Goal: Transaction & Acquisition: Book appointment/travel/reservation

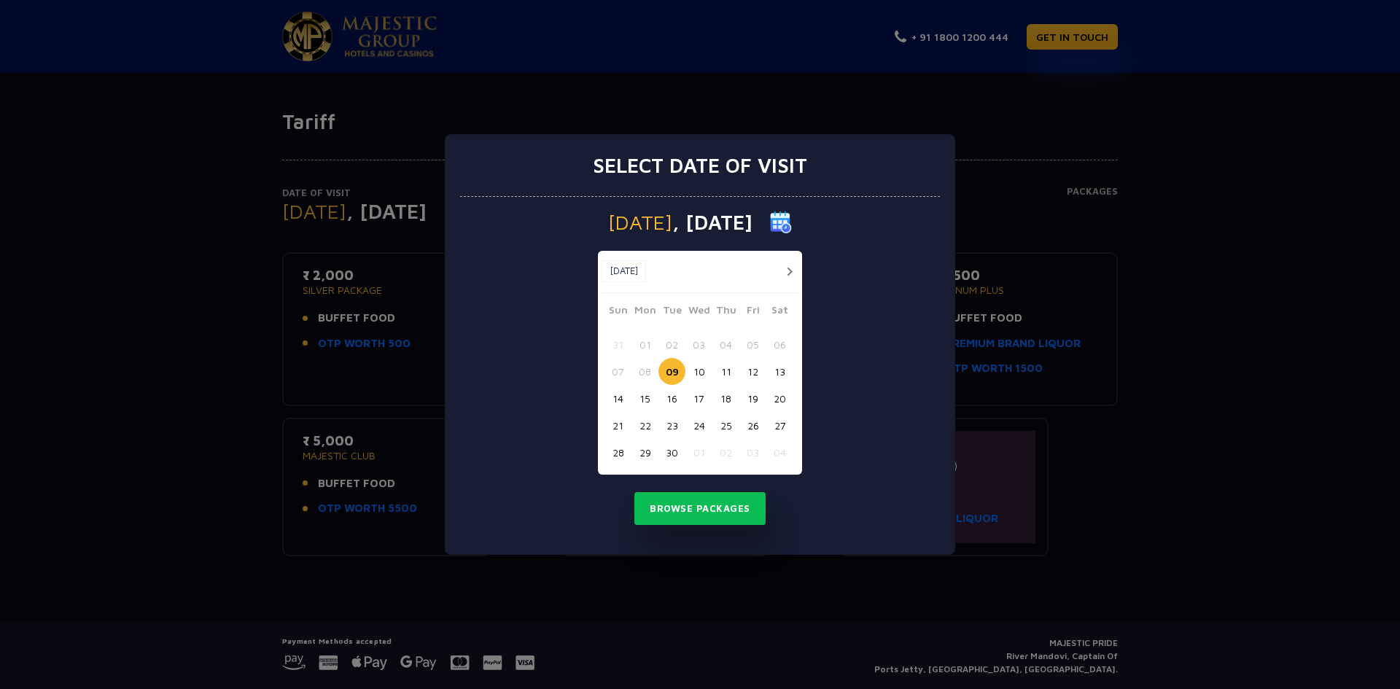
click at [788, 272] on button "button" at bounding box center [789, 272] width 18 height 18
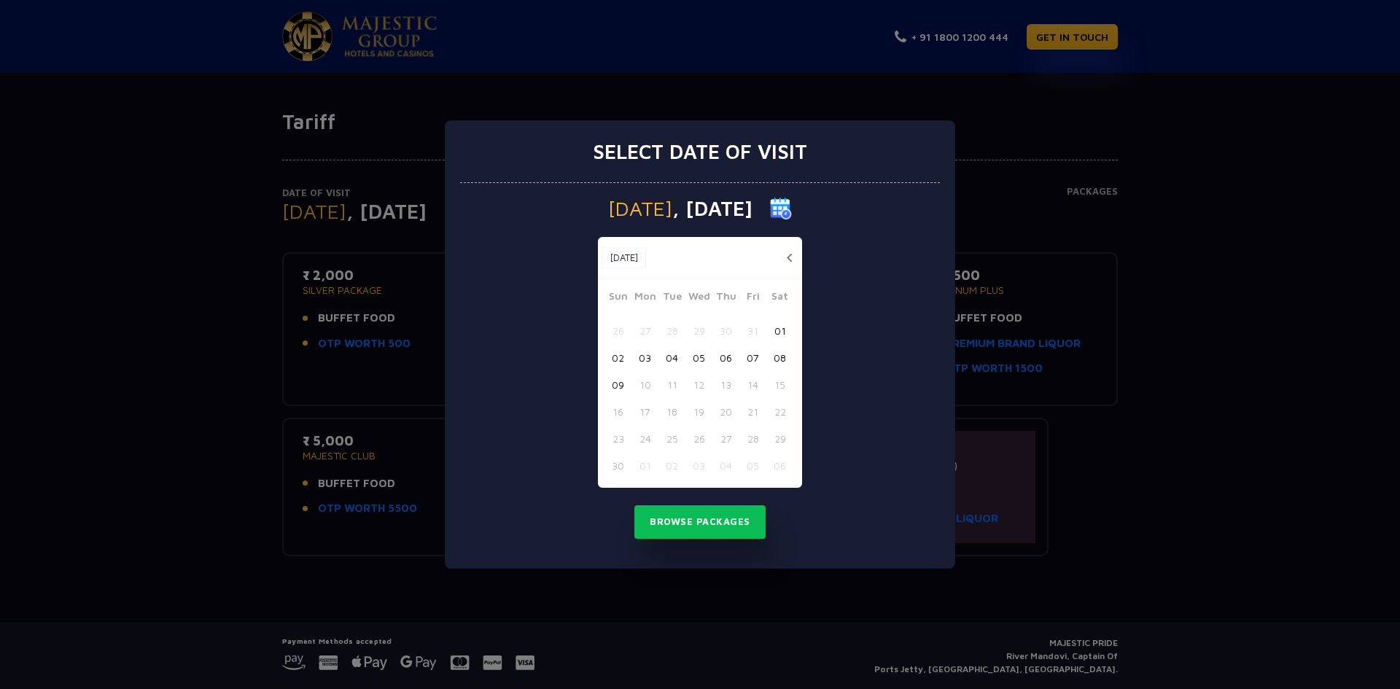
click at [614, 384] on button "09" at bounding box center [618, 384] width 27 height 27
click at [694, 523] on button "Browse Packages" at bounding box center [700, 522] width 131 height 34
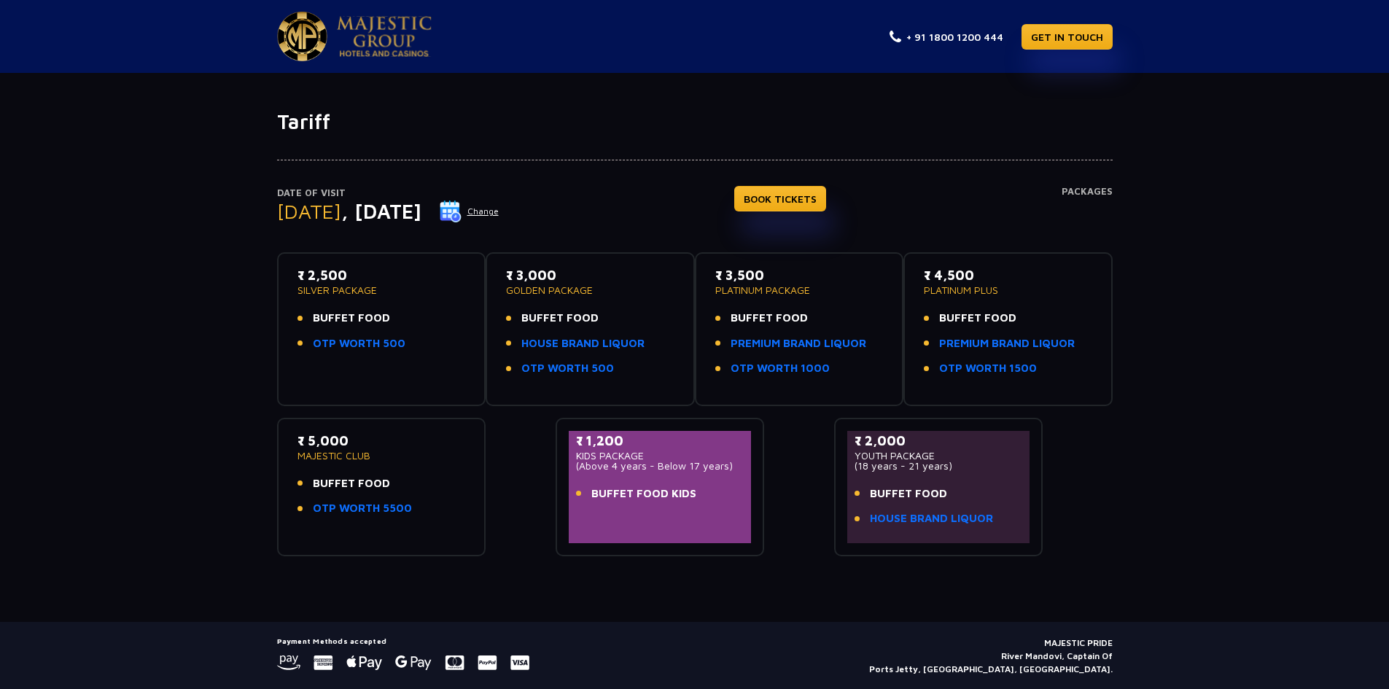
click at [500, 212] on button "Change" at bounding box center [469, 211] width 61 height 23
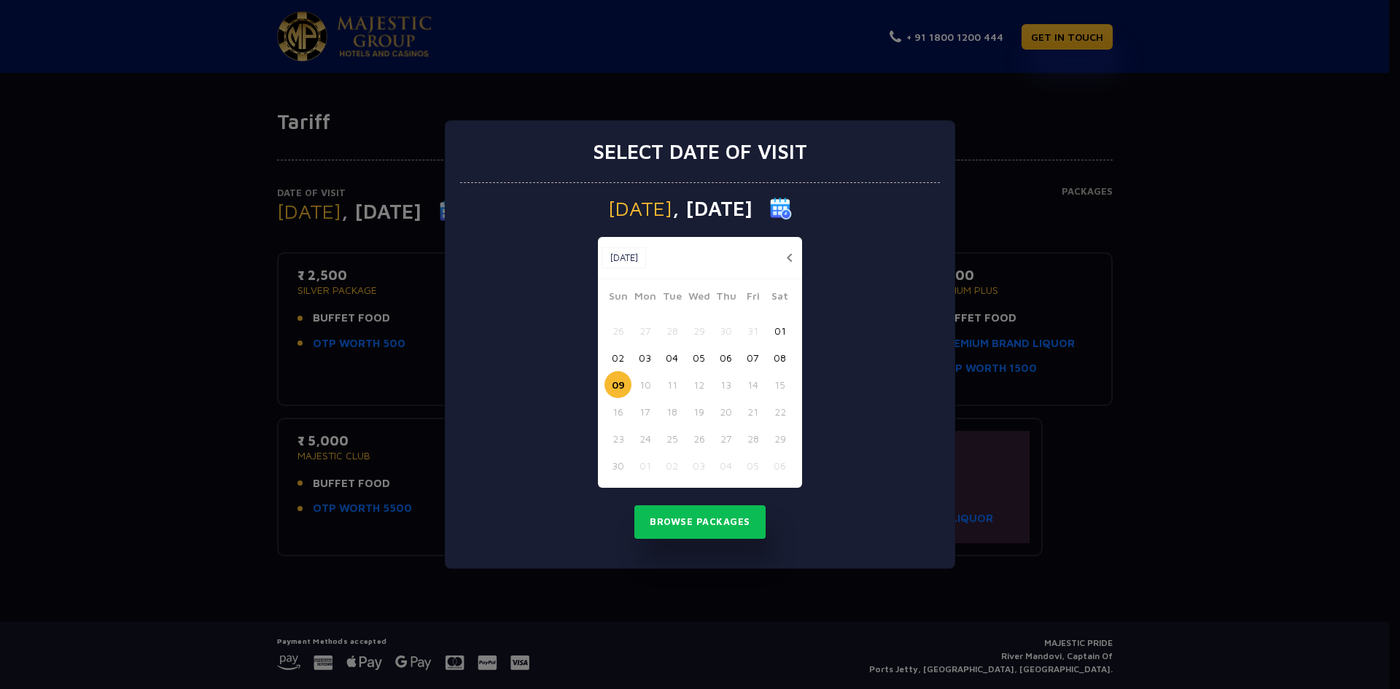
click at [729, 357] on button "06" at bounding box center [726, 357] width 27 height 27
click at [702, 522] on button "Browse Packages" at bounding box center [700, 522] width 131 height 34
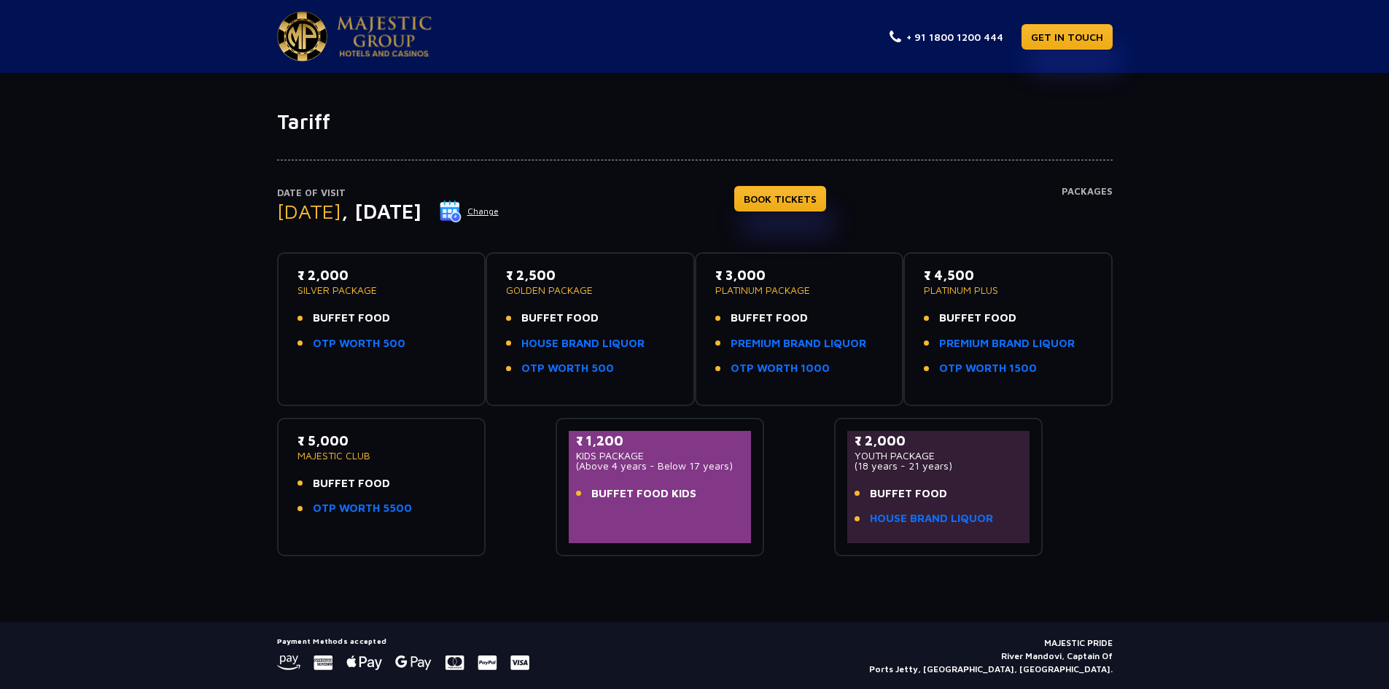
click at [641, 366] on li "OTP WORTH 500" at bounding box center [590, 368] width 168 height 17
click at [597, 314] on li "BUFFET FOOD" at bounding box center [590, 318] width 168 height 17
click at [570, 340] on link "HOUSE BRAND LIQUOR" at bounding box center [582, 344] width 123 height 17
click at [565, 368] on link "OTP WORTH 500" at bounding box center [567, 368] width 93 height 17
click at [621, 298] on div "₹ 2,500 GOLDEN PACKAGE BUFFET FOOD HOUSE BRAND LIQUOR OTP WORTH 500" at bounding box center [590, 325] width 168 height 120
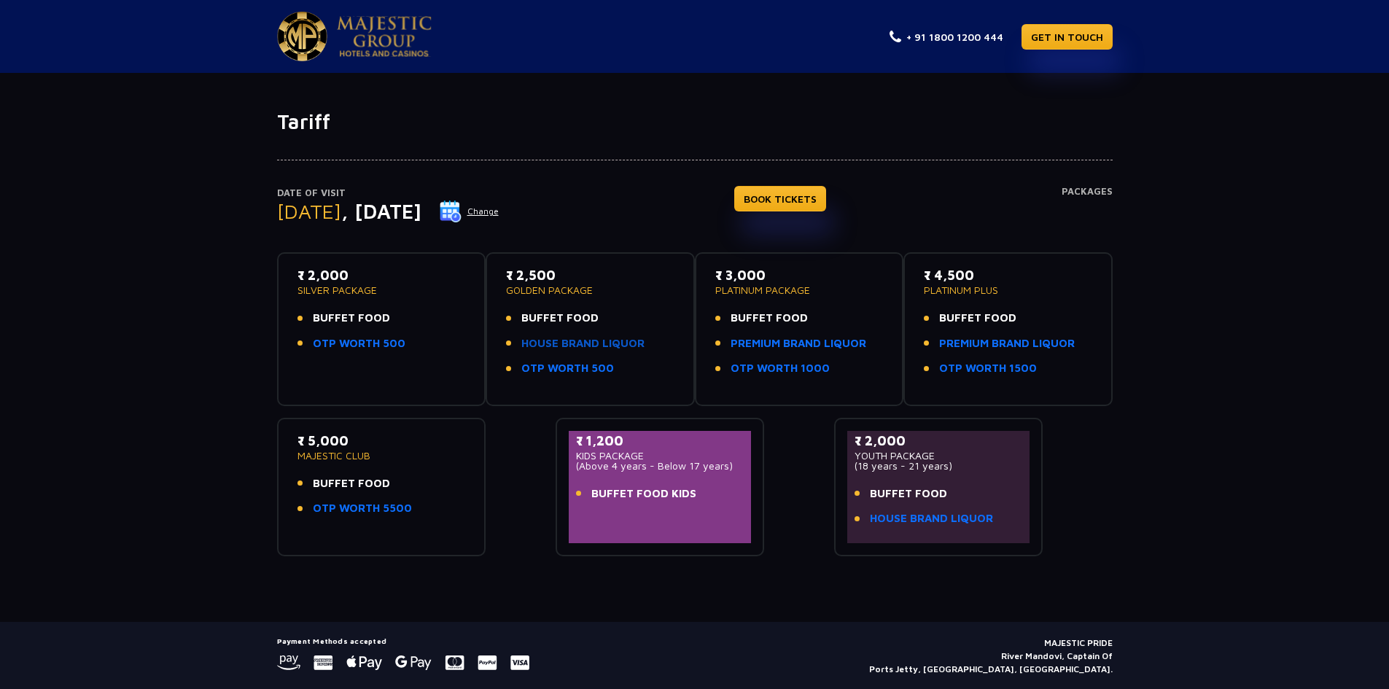
click at [569, 347] on link "HOUSE BRAND LIQUOR" at bounding box center [582, 344] width 123 height 17
click at [803, 205] on link "BOOK TICKETS" at bounding box center [780, 199] width 92 height 26
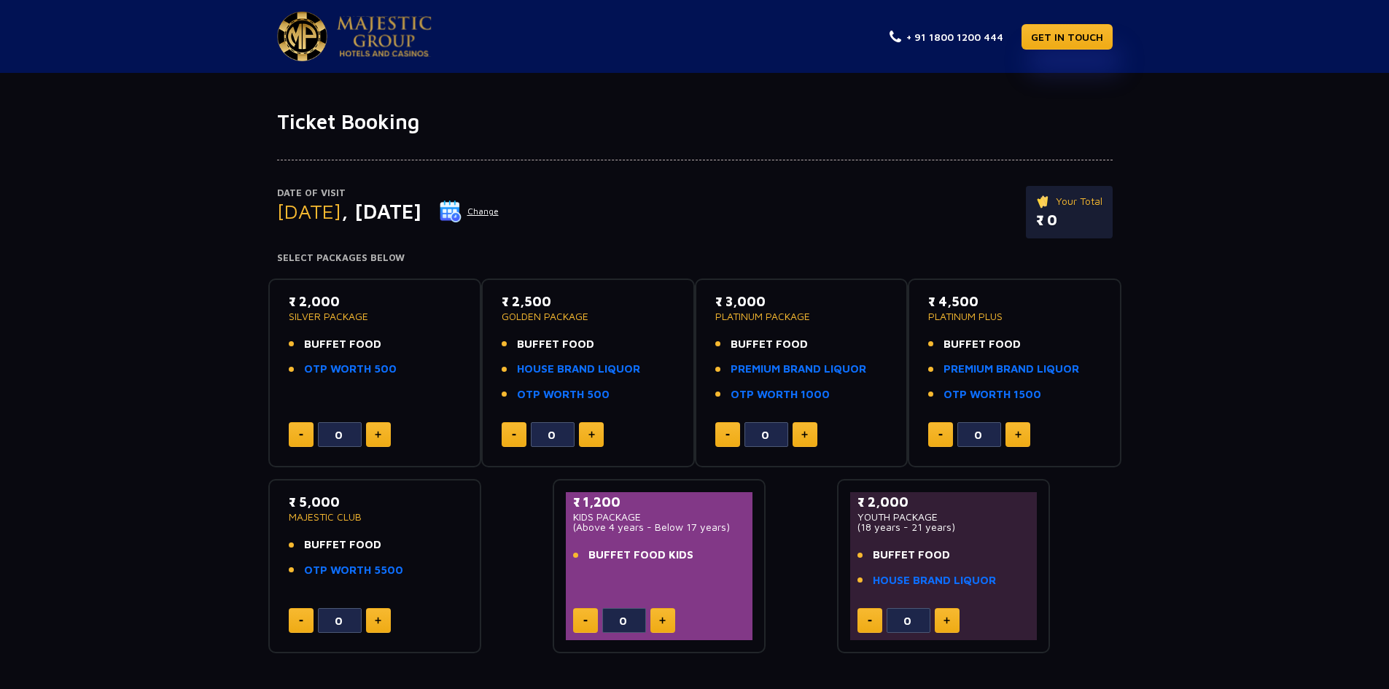
click at [594, 433] on img at bounding box center [592, 434] width 7 height 7
type input "1"
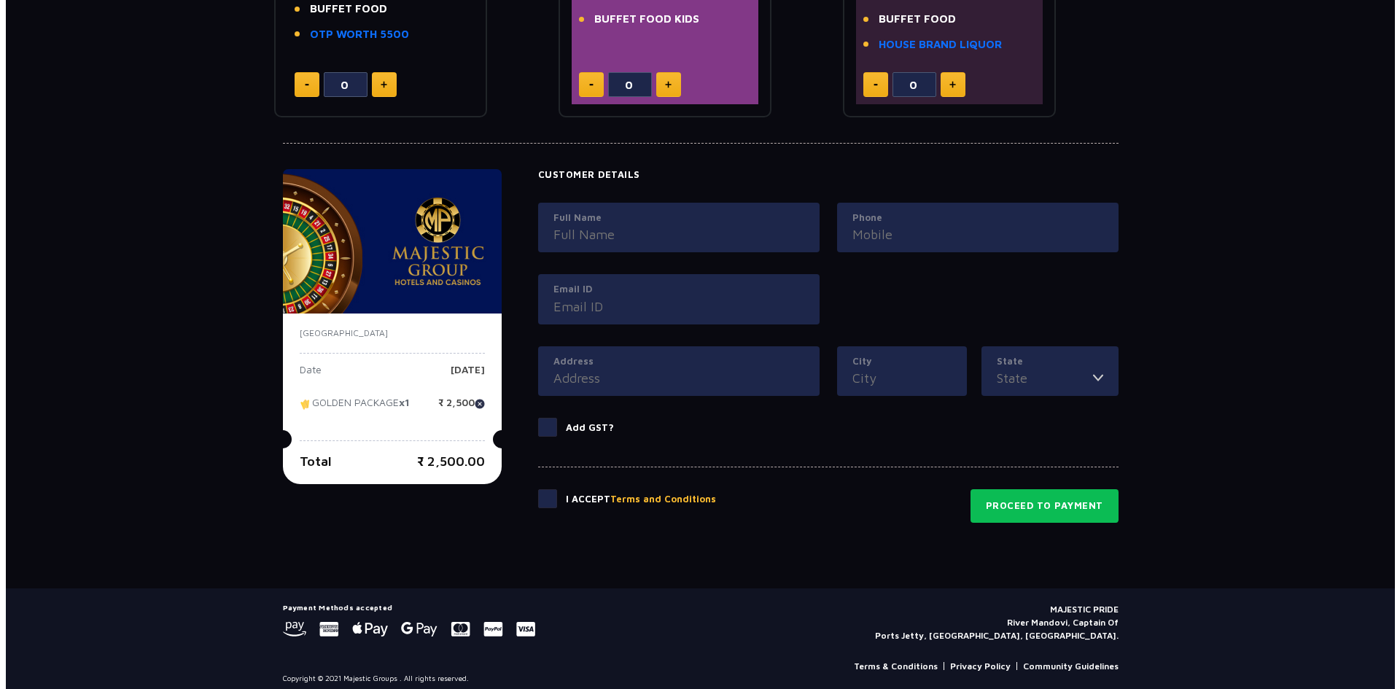
scroll to position [546, 0]
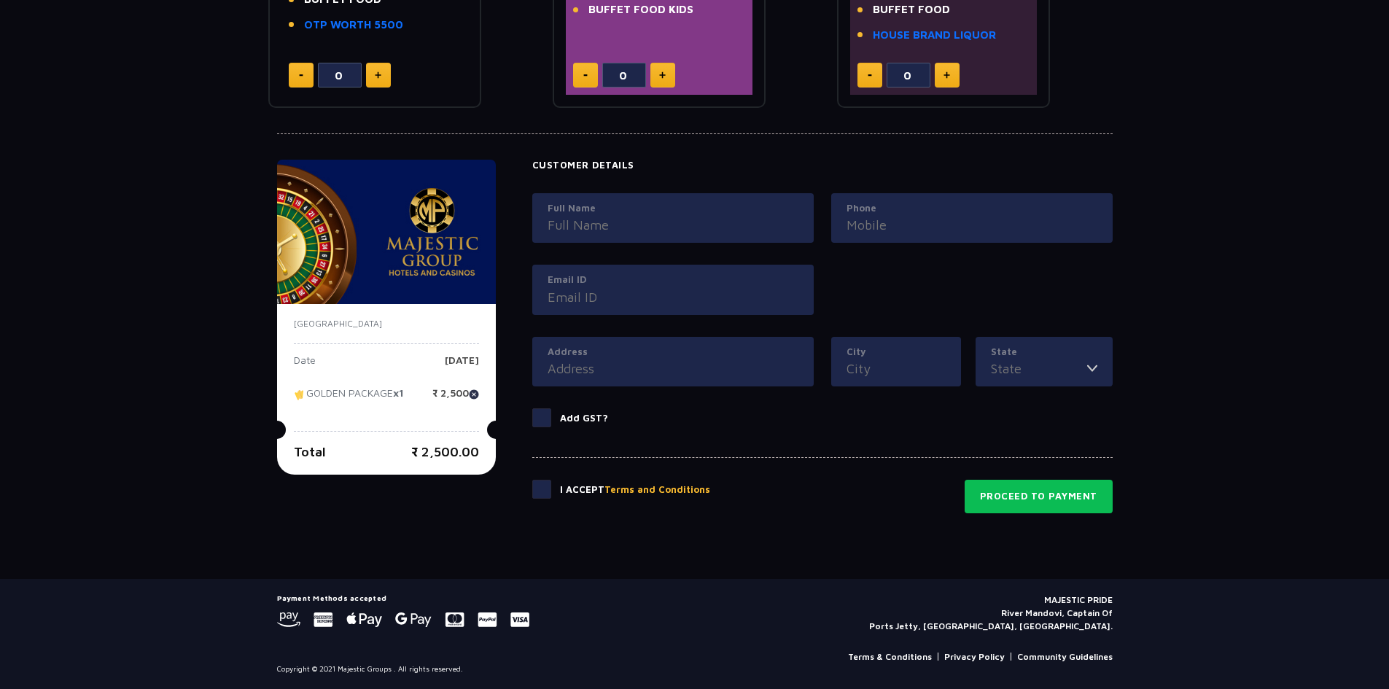
click at [681, 489] on button "Terms and Conditions" at bounding box center [658, 490] width 106 height 15
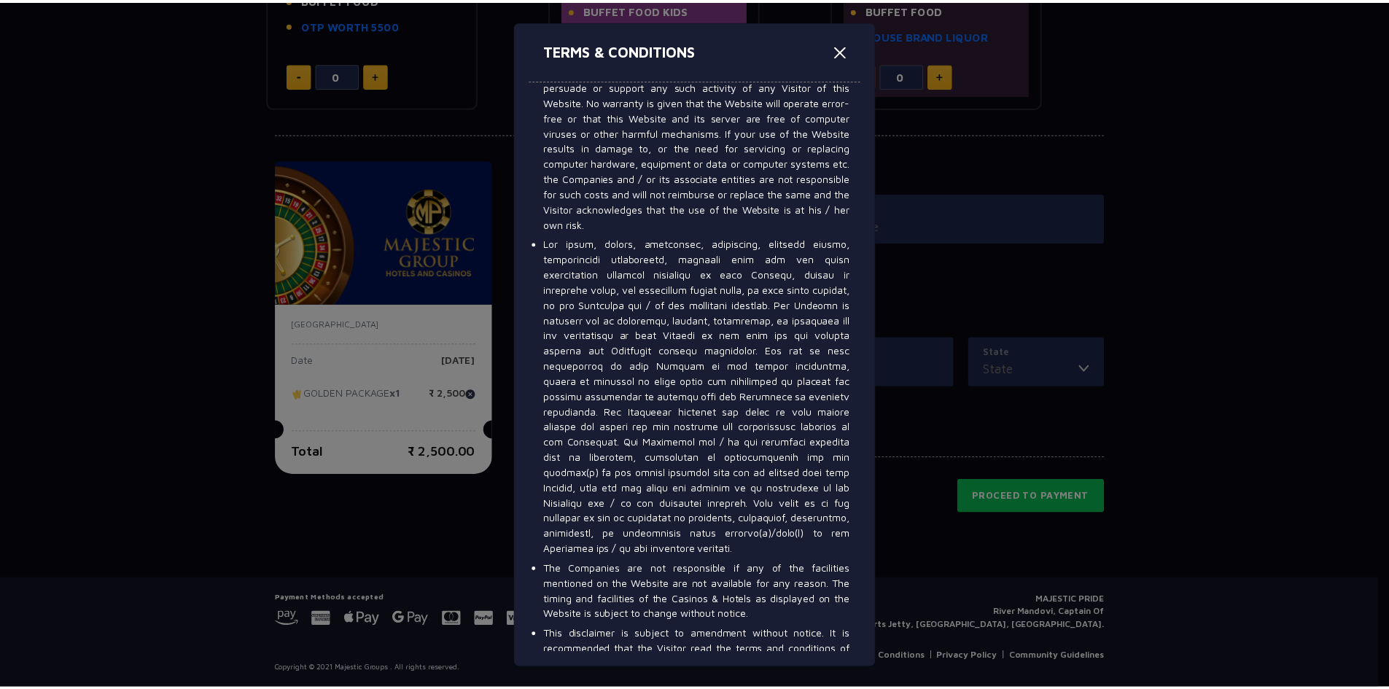
scroll to position [8877, 0]
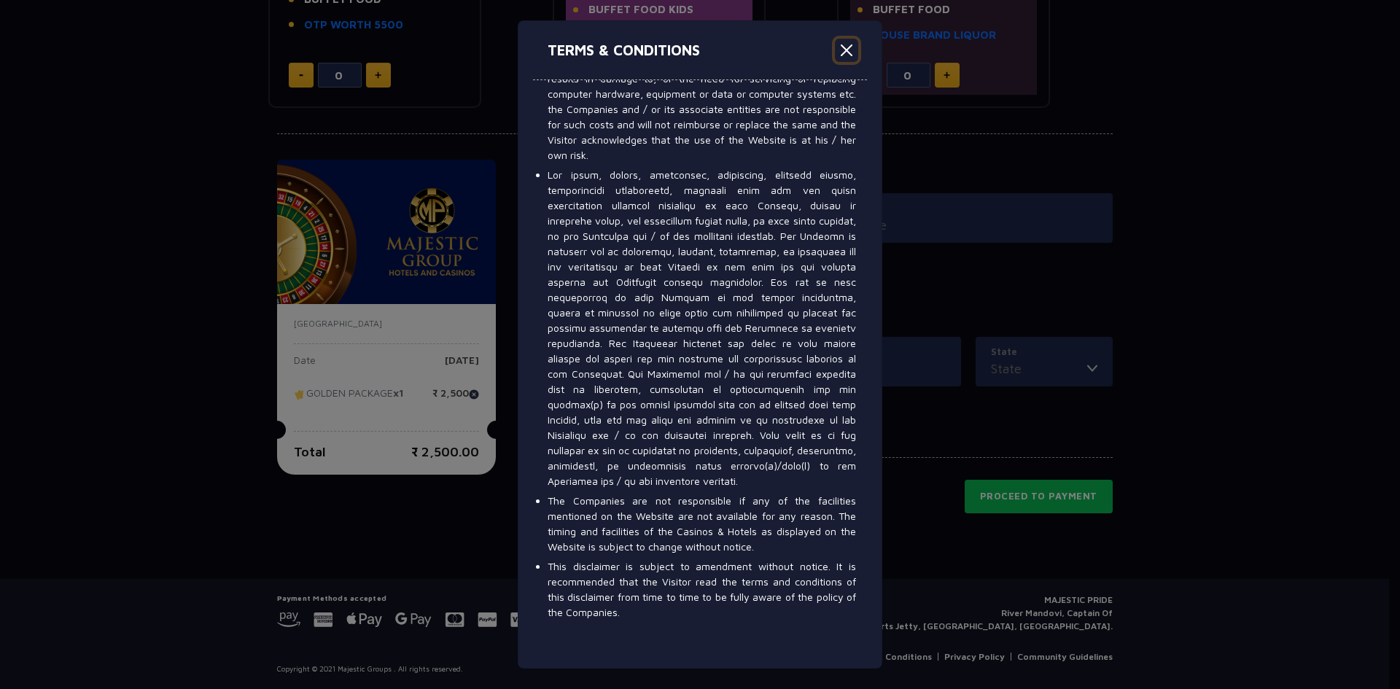
click at [846, 53] on button "Close" at bounding box center [846, 50] width 23 height 23
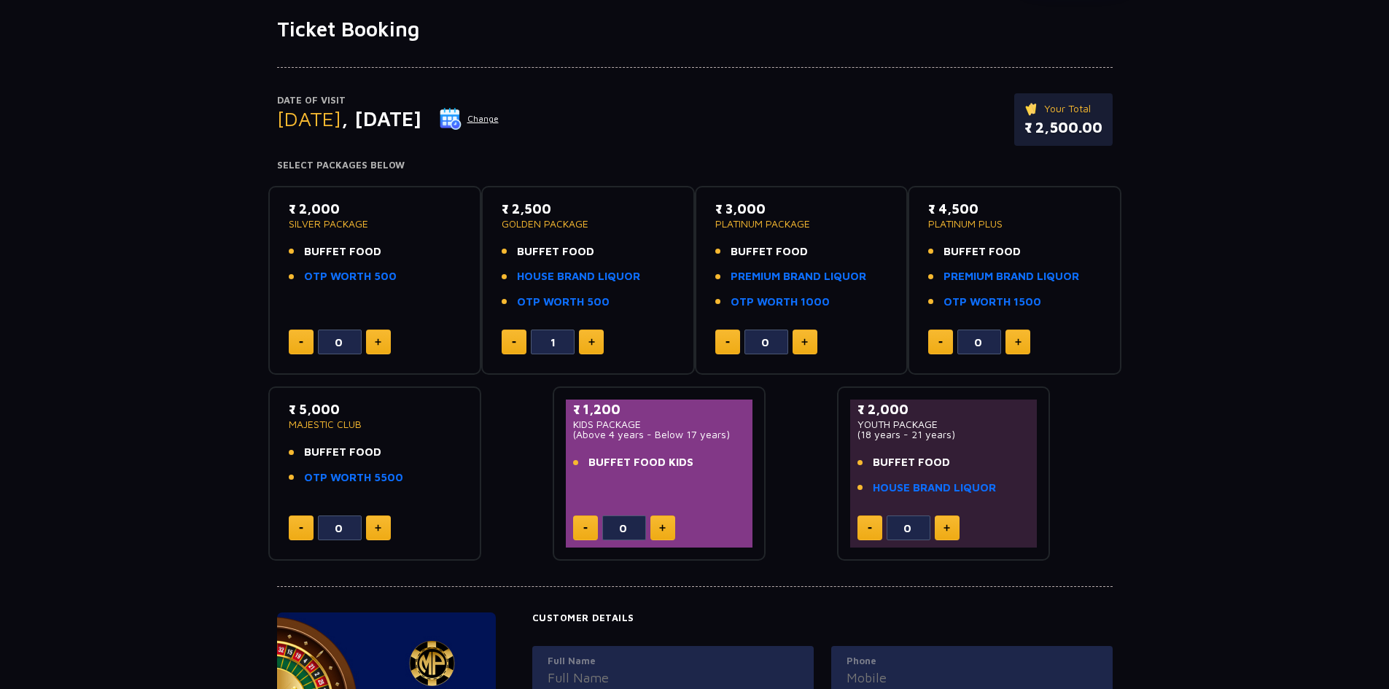
scroll to position [57, 0]
